Goal: Information Seeking & Learning: Learn about a topic

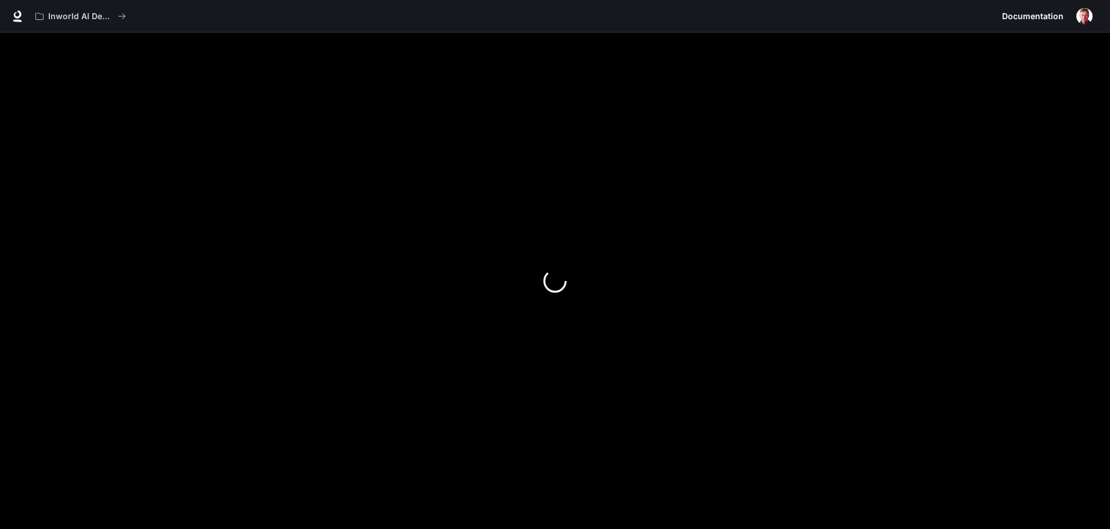
click at [1018, 16] on span "Documentation" at bounding box center [1033, 16] width 62 height 15
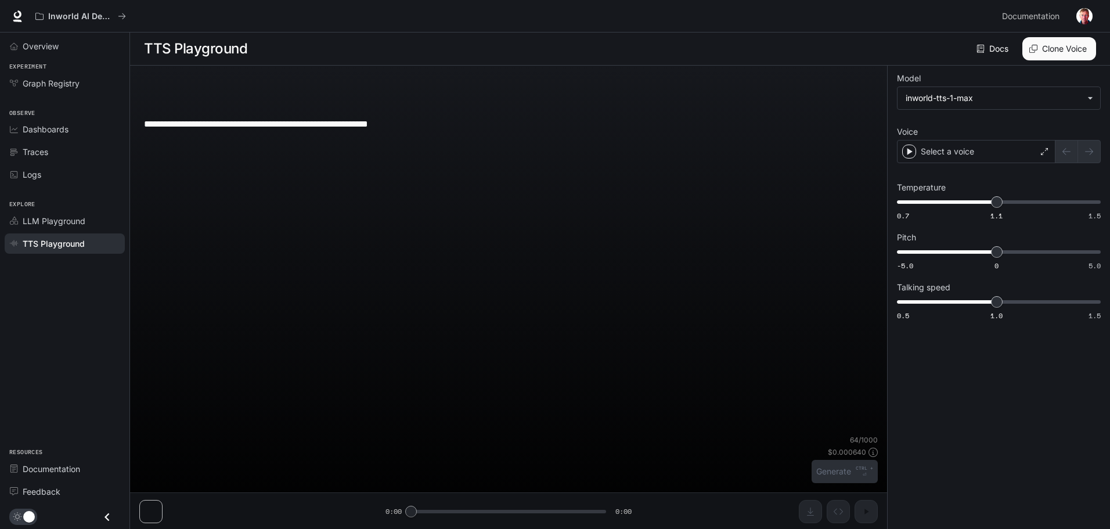
type input "**********"
type input "***"
